Goal: Find specific page/section: Find specific page/section

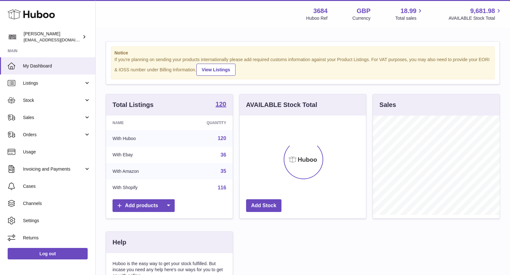
scroll to position [99, 126]
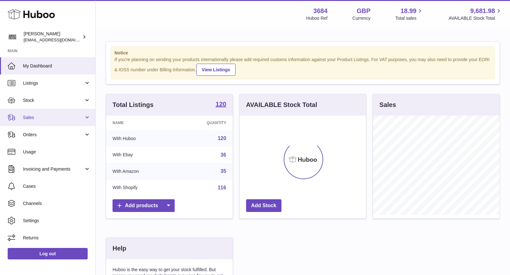
click at [53, 116] on span "Sales" at bounding box center [53, 118] width 61 height 6
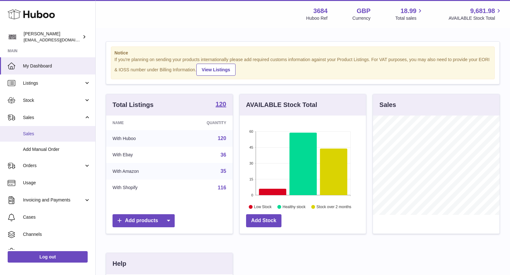
click at [45, 138] on link "Sales" at bounding box center [47, 134] width 95 height 16
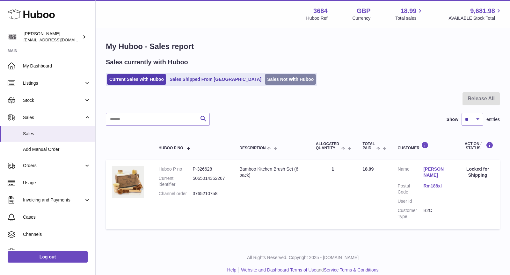
click at [265, 76] on link "Sales Not With Huboo" at bounding box center [290, 79] width 51 height 11
